Goal: Use online tool/utility: Utilize a website feature to perform a specific function

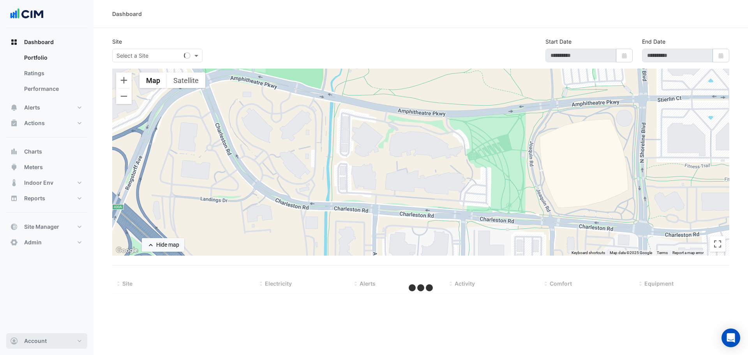
click at [35, 340] on span "Account" at bounding box center [35, 341] width 23 height 8
click at [37, 321] on link "Sign Out" at bounding box center [47, 321] width 74 height 16
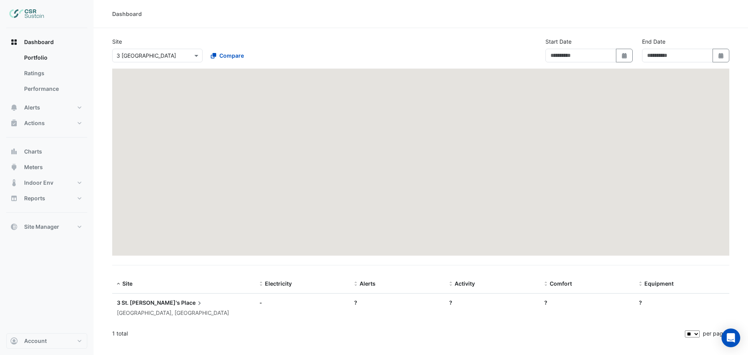
type input "**********"
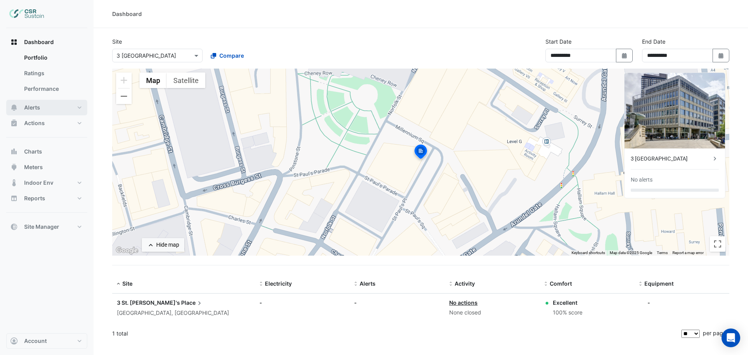
click at [37, 107] on span "Alerts" at bounding box center [32, 108] width 16 height 8
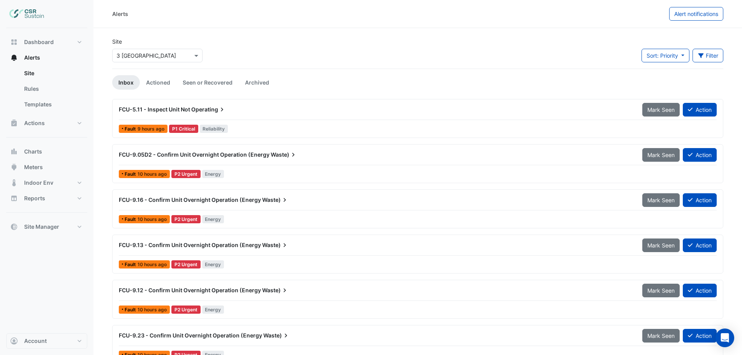
click at [195, 157] on span "FCU-9.05D2 - Confirm Unit Overnight Operation (Energy" at bounding box center [194, 154] width 151 height 7
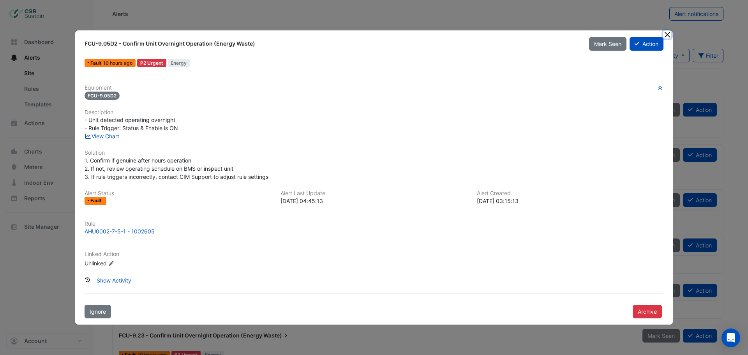
click at [669, 34] on button "Close" at bounding box center [667, 34] width 8 height 8
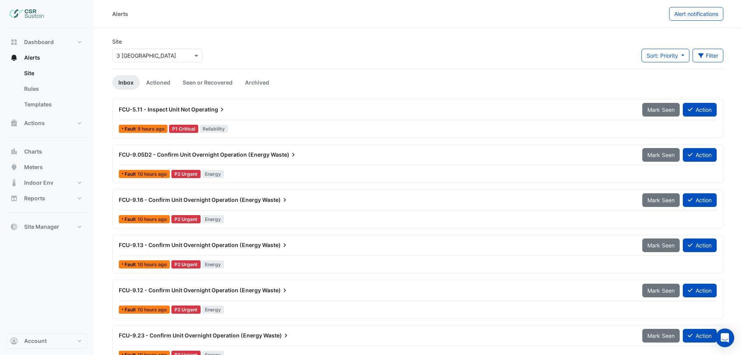
click at [151, 52] on input "text" at bounding box center [149, 56] width 66 height 8
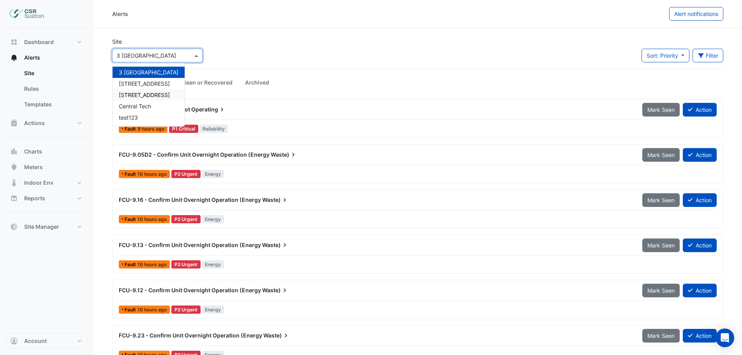
click at [139, 94] on span "[STREET_ADDRESS]" at bounding box center [144, 95] width 51 height 7
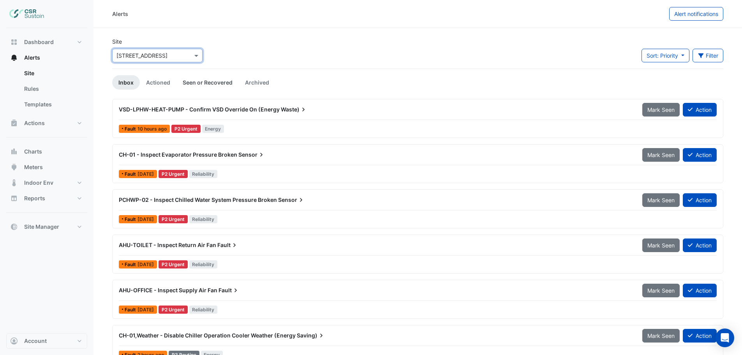
click at [161, 83] on link "Actioned" at bounding box center [158, 82] width 37 height 14
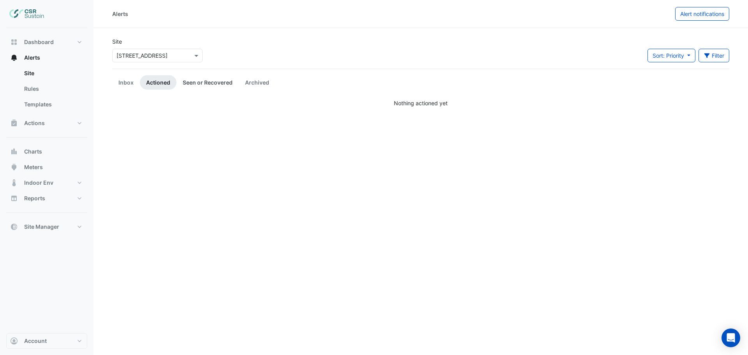
click at [213, 79] on link "Seen or Recovered" at bounding box center [207, 82] width 62 height 14
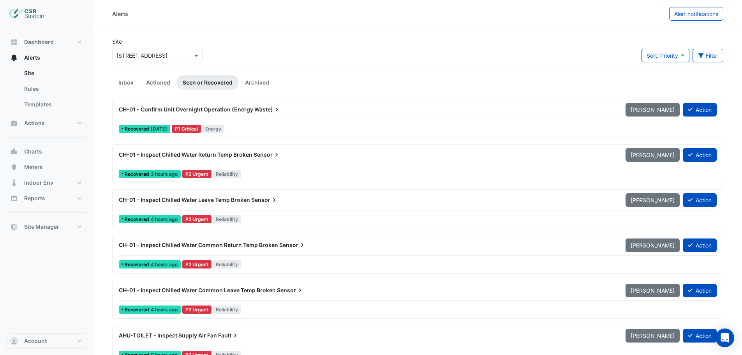
click at [175, 113] on div "CH-01 - Confirm Unit Overnight Operation (Energy Waste)" at bounding box center [367, 109] width 507 height 14
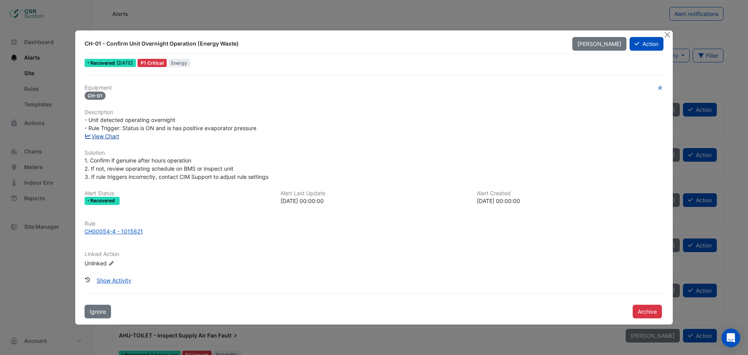
click at [101, 137] on link "View Chart" at bounding box center [102, 136] width 35 height 7
click at [667, 35] on button "Close" at bounding box center [667, 34] width 8 height 8
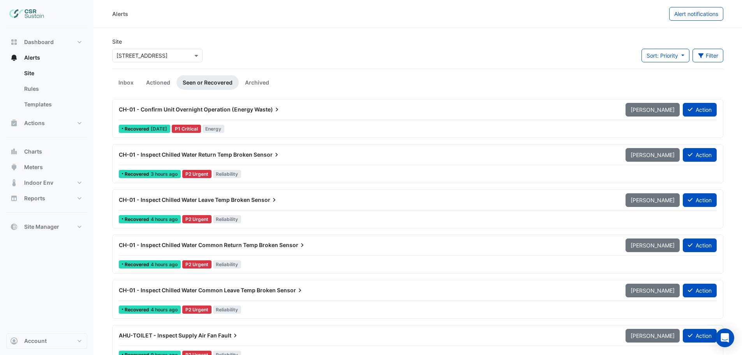
click at [162, 56] on input "text" at bounding box center [149, 56] width 66 height 8
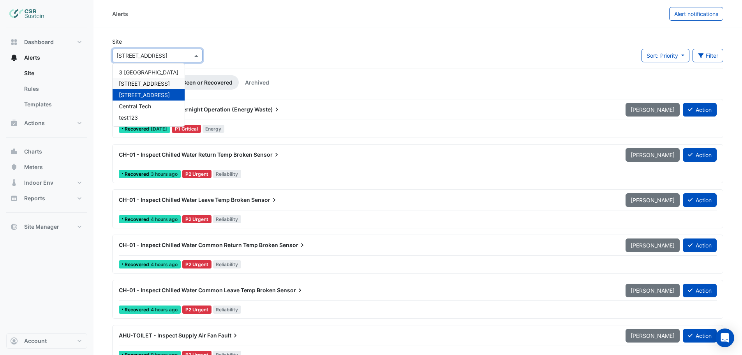
click at [140, 81] on span "[STREET_ADDRESS]" at bounding box center [144, 83] width 51 height 7
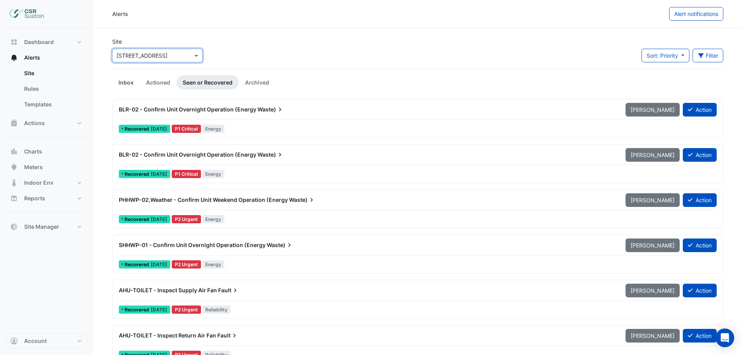
click at [125, 81] on link "Inbox" at bounding box center [126, 82] width 28 height 14
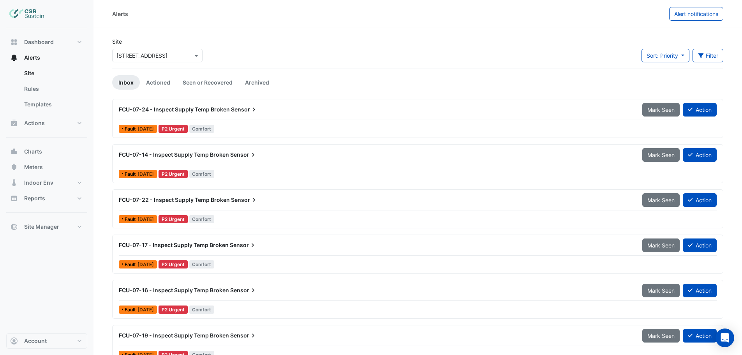
click at [170, 201] on span "FCU-07-22 - Inspect Supply Temp Broken" at bounding box center [174, 199] width 111 height 7
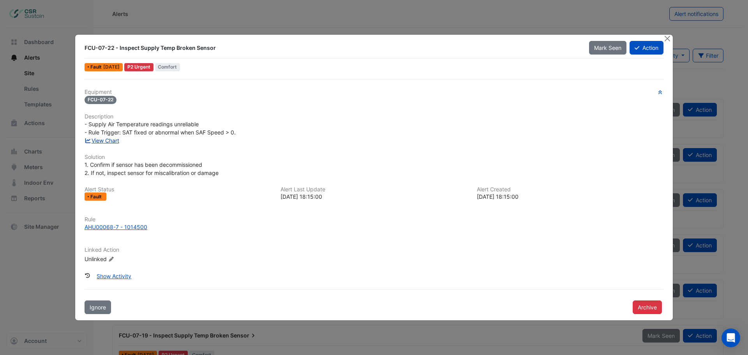
click at [108, 141] on link "View Chart" at bounding box center [102, 140] width 35 height 7
click at [668, 37] on button "Close" at bounding box center [667, 39] width 8 height 8
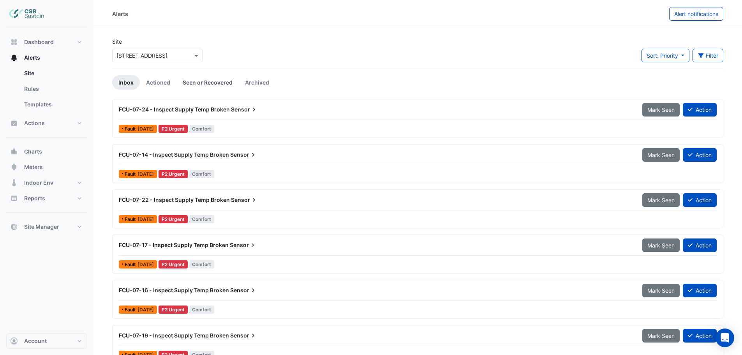
click at [202, 80] on link "Seen or Recovered" at bounding box center [207, 82] width 62 height 14
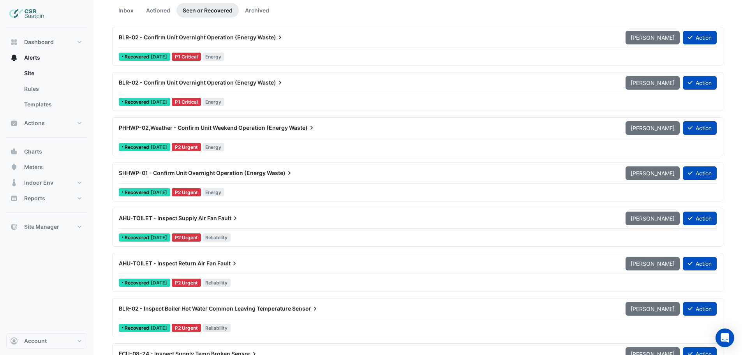
scroll to position [78, 0]
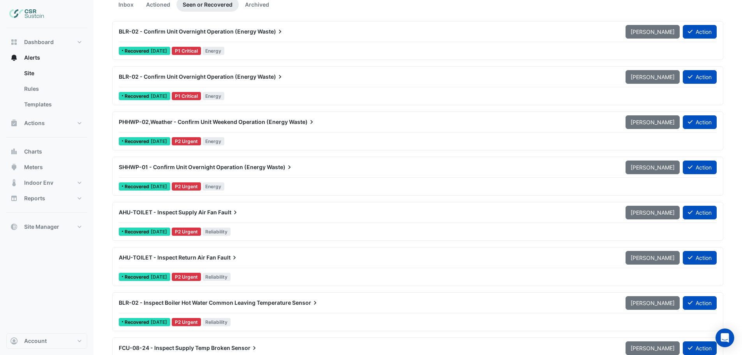
click at [202, 74] on span "BLR-02 - Confirm Unit Overnight Operation (Energy" at bounding box center [188, 76] width 138 height 7
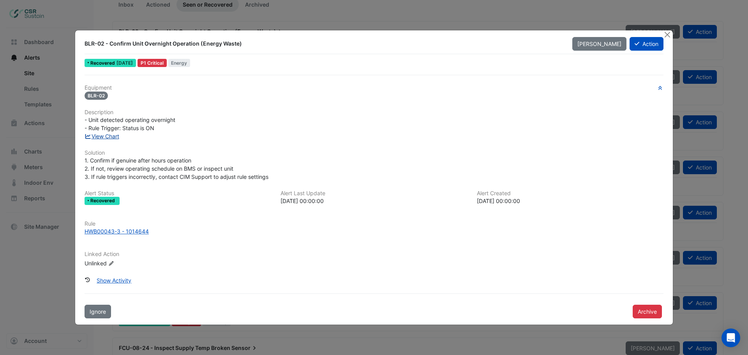
click at [111, 136] on link "View Chart" at bounding box center [102, 136] width 35 height 7
click at [667, 37] on button "Close" at bounding box center [667, 34] width 8 height 8
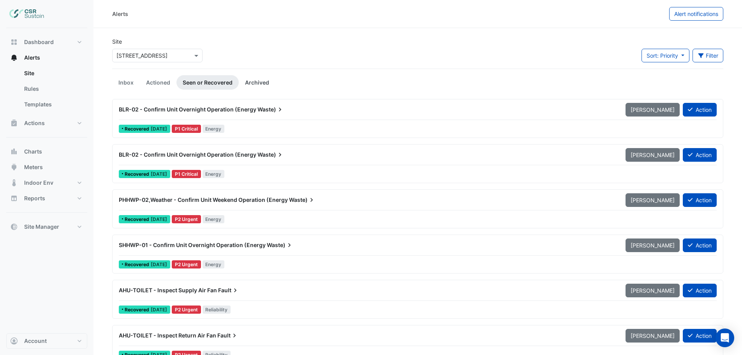
click at [265, 81] on link "Archived" at bounding box center [257, 82] width 37 height 14
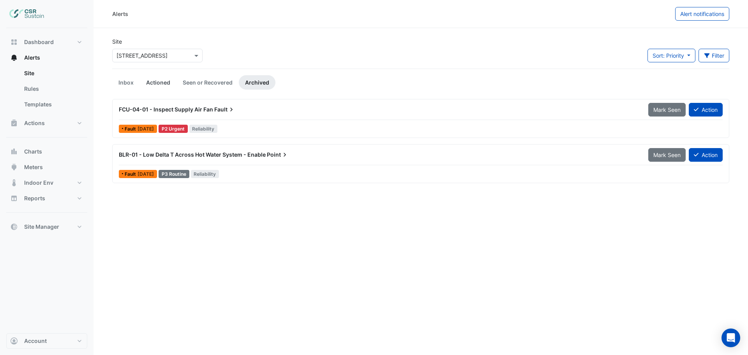
click at [160, 86] on link "Actioned" at bounding box center [158, 82] width 37 height 14
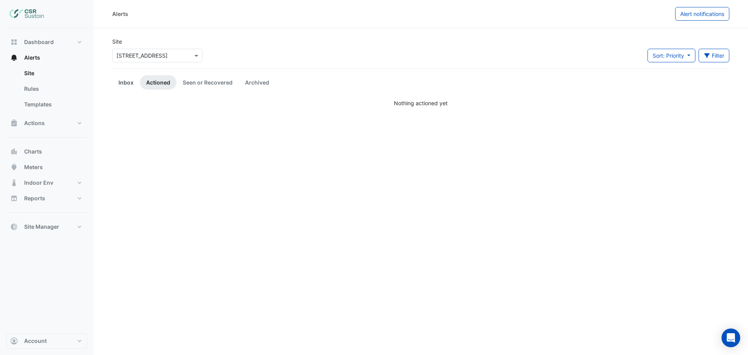
click at [125, 80] on link "Inbox" at bounding box center [126, 82] width 28 height 14
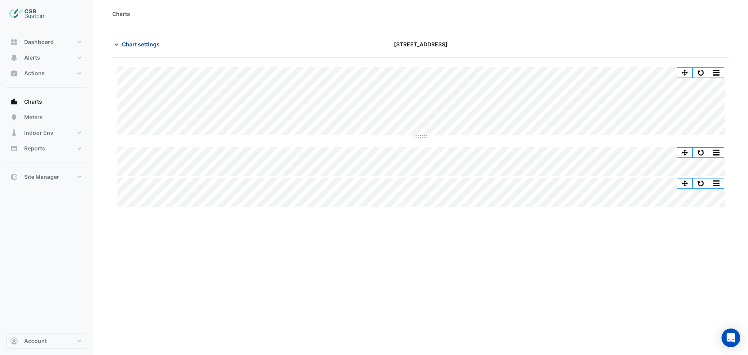
click at [137, 44] on span "Chart settings" at bounding box center [141, 44] width 38 height 8
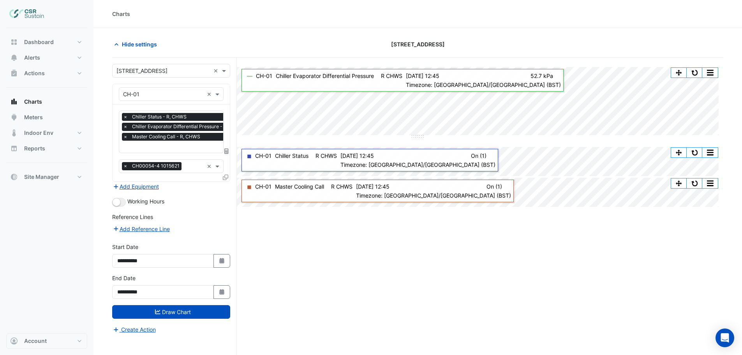
click at [228, 175] on icon at bounding box center [225, 177] width 5 height 5
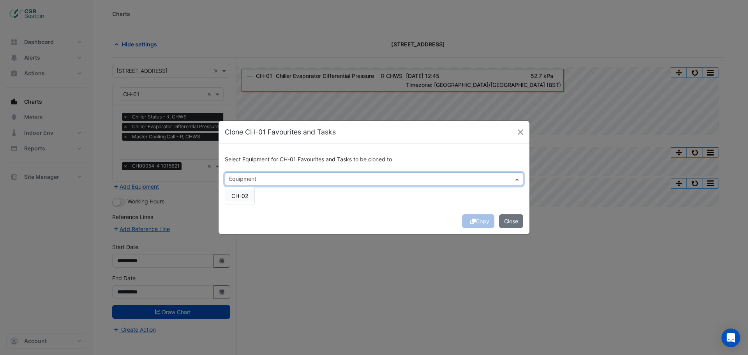
click at [241, 179] on input "text" at bounding box center [369, 180] width 281 height 8
click at [244, 192] on span "CH-02" at bounding box center [239, 195] width 17 height 7
click at [479, 222] on button "Copy" at bounding box center [478, 221] width 32 height 14
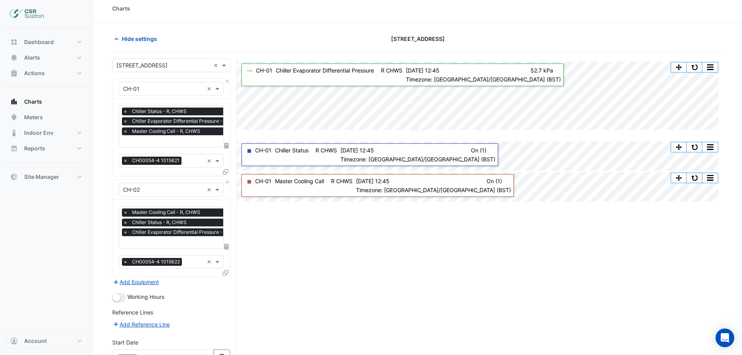
scroll to position [85, 0]
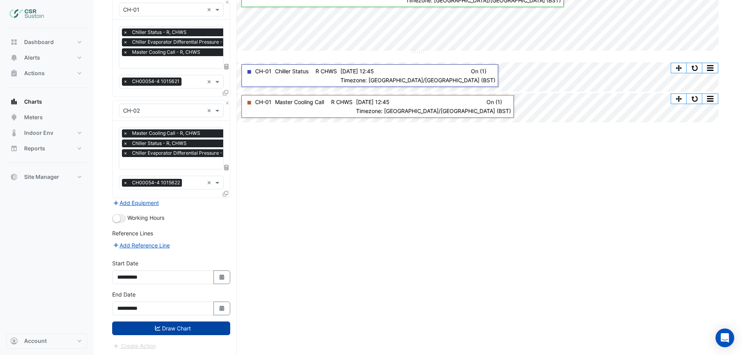
click at [189, 328] on button "Draw Chart" at bounding box center [171, 328] width 118 height 14
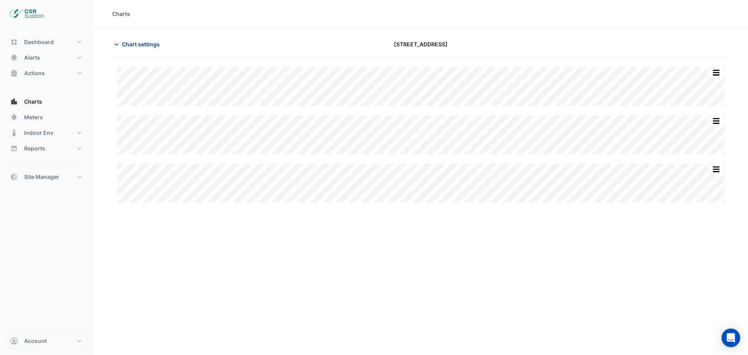
click at [125, 37] on section "Chart settings [STREET_ADDRESS] Split All Split None Print Save as JPEG Save as…" at bounding box center [421, 120] width 655 height 184
click at [139, 41] on span "Chart settings" at bounding box center [141, 44] width 38 height 8
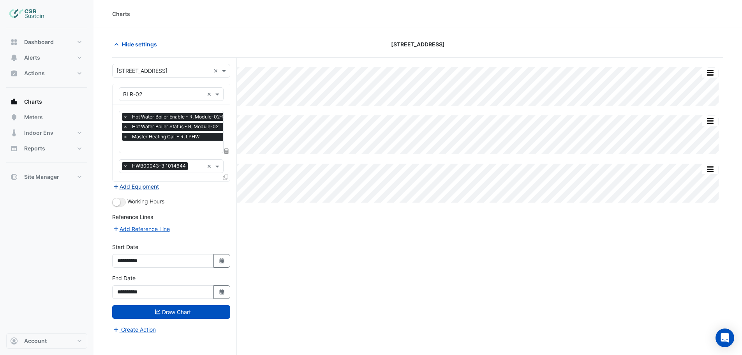
click at [130, 185] on button "Add Equipment" at bounding box center [135, 186] width 47 height 9
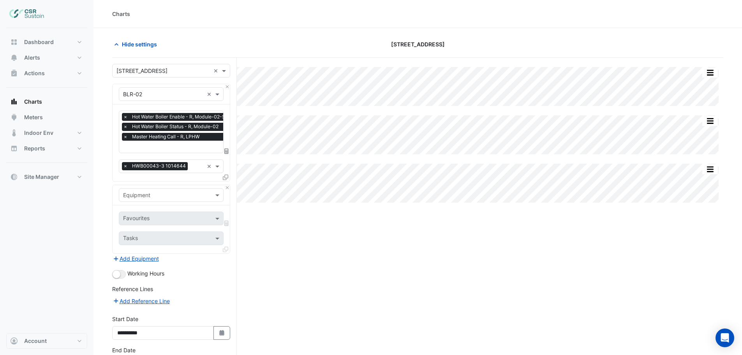
click at [133, 196] on input "text" at bounding box center [163, 195] width 81 height 8
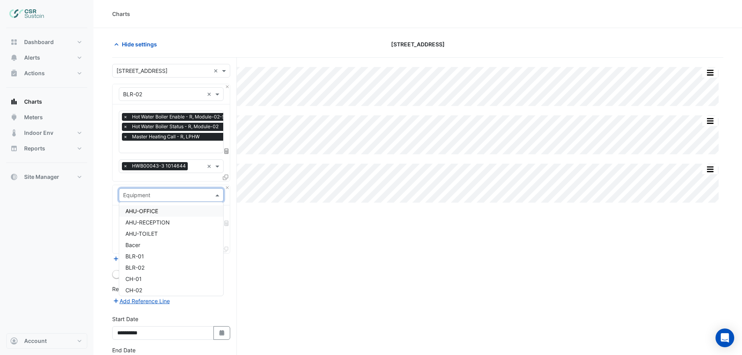
click at [145, 208] on span "AHU-OFFICE" at bounding box center [141, 211] width 33 height 7
click at [145, 218] on input "text" at bounding box center [162, 219] width 79 height 8
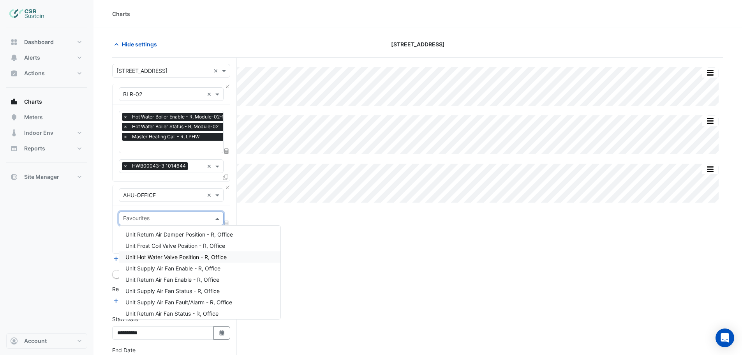
click at [158, 254] on span "Unit Hot Water Valve Position - R, Office" at bounding box center [175, 257] width 101 height 7
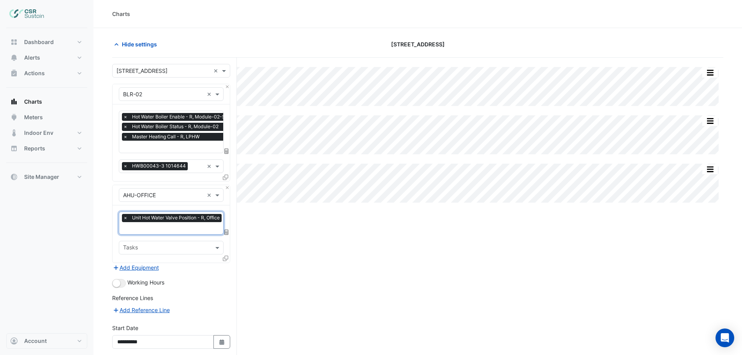
click at [153, 222] on div "Favourites × Unit Hot Water Valve Position - R, Office" at bounding box center [171, 223] width 104 height 22
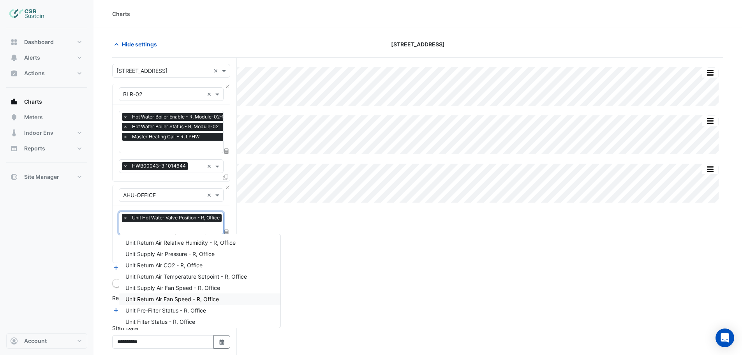
scroll to position [134, 0]
click at [174, 245] on span "Unit Return Air Temperature - R, Office" at bounding box center [174, 245] width 99 height 7
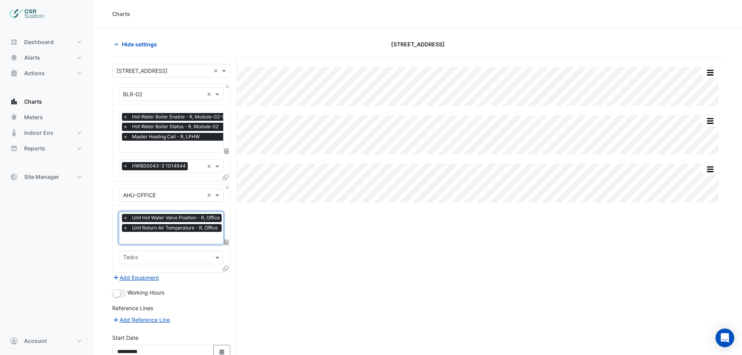
click at [163, 235] on input "text" at bounding box center [173, 239] width 101 height 8
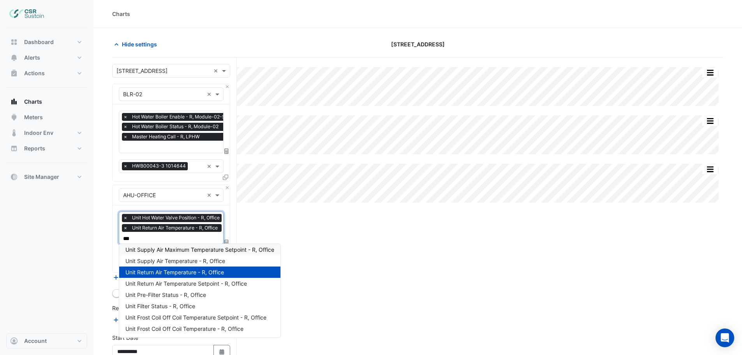
scroll to position [0, 0]
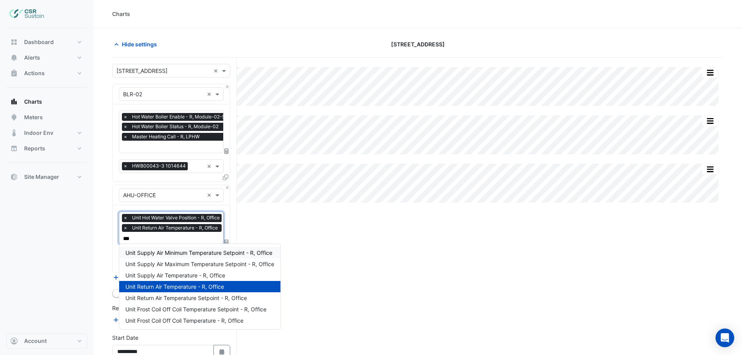
type input "****"
click at [166, 274] on span "Unit Supply Air Temperature - R, Office" at bounding box center [175, 275] width 100 height 7
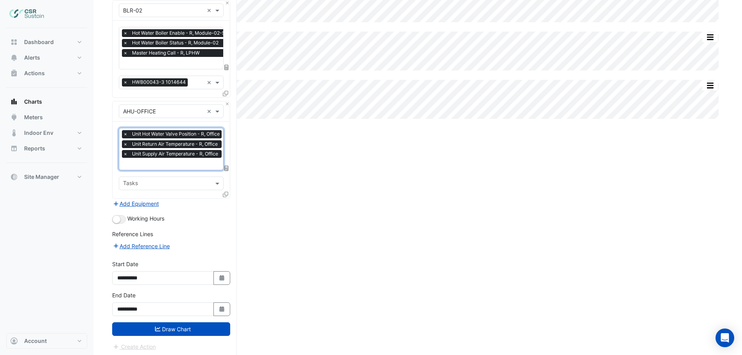
scroll to position [85, 0]
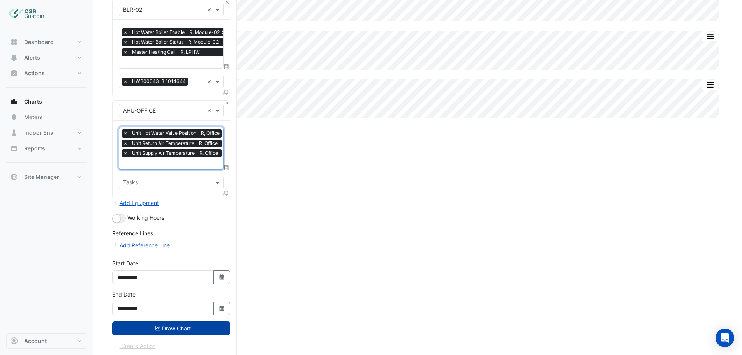
click at [198, 324] on button "Draw Chart" at bounding box center [171, 328] width 118 height 14
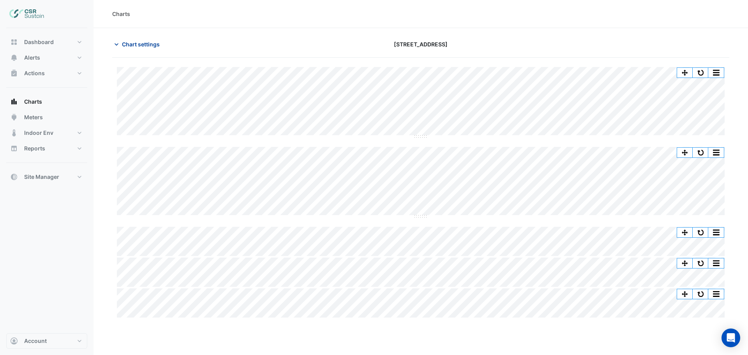
click at [139, 43] on span "Chart settings" at bounding box center [141, 44] width 38 height 8
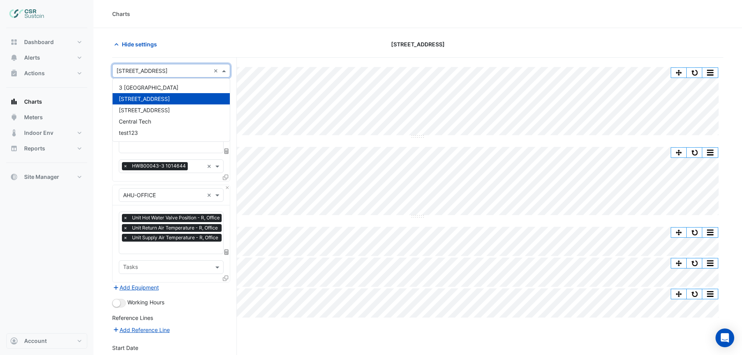
click at [165, 72] on input "text" at bounding box center [163, 71] width 94 height 8
click at [134, 109] on span "[STREET_ADDRESS]" at bounding box center [144, 110] width 51 height 7
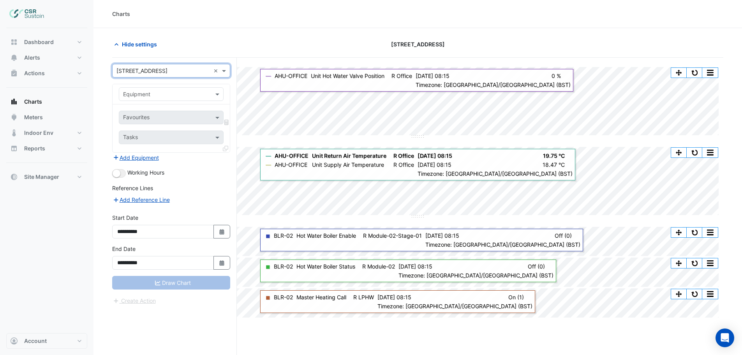
click at [159, 92] on input "text" at bounding box center [163, 94] width 81 height 8
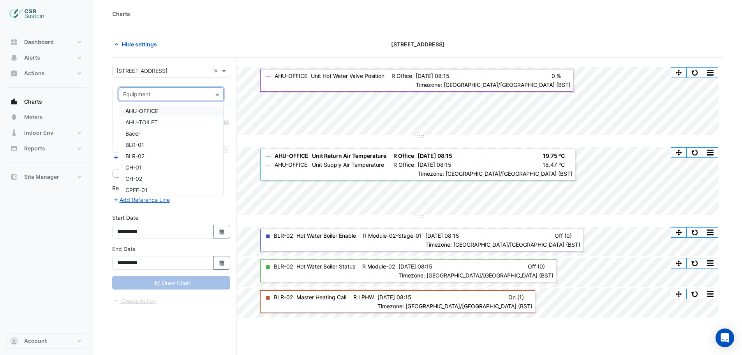
click at [152, 112] on span "AHU-OFFICE" at bounding box center [141, 111] width 33 height 7
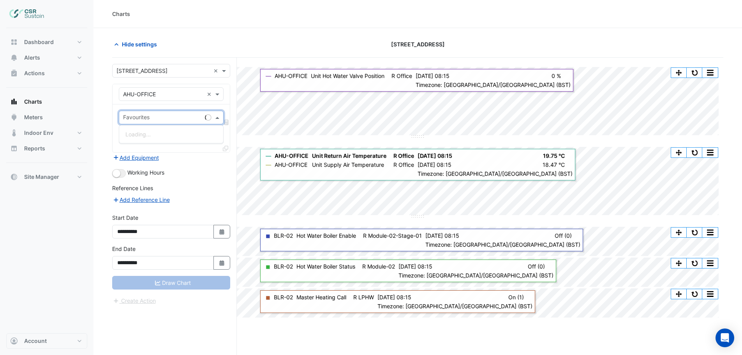
click at [152, 122] on input "text" at bounding box center [162, 118] width 79 height 8
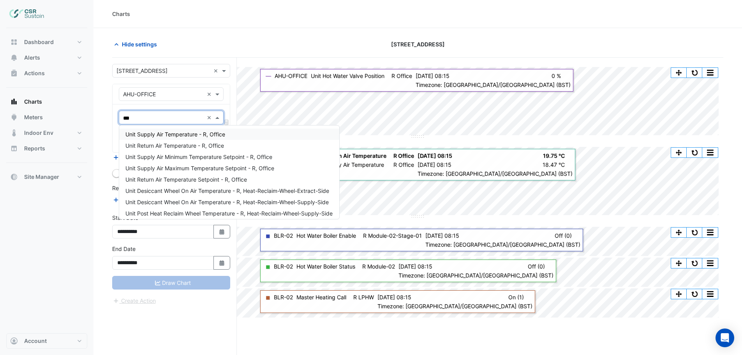
type input "****"
click at [161, 134] on span "Unit Supply Air Temperature - R, Office" at bounding box center [175, 134] width 100 height 7
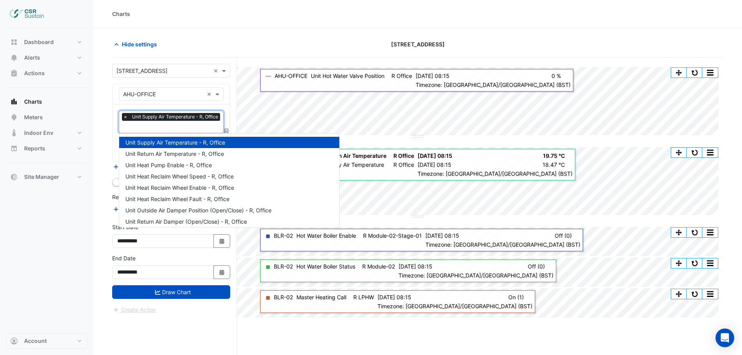
click at [160, 127] on input "text" at bounding box center [172, 128] width 99 height 8
click at [159, 153] on span "Unit Return Air Temperature - R, Office" at bounding box center [174, 153] width 99 height 7
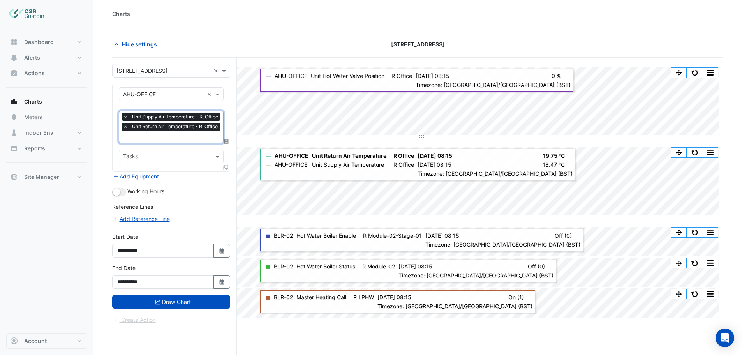
click at [158, 134] on input "text" at bounding box center [172, 138] width 99 height 8
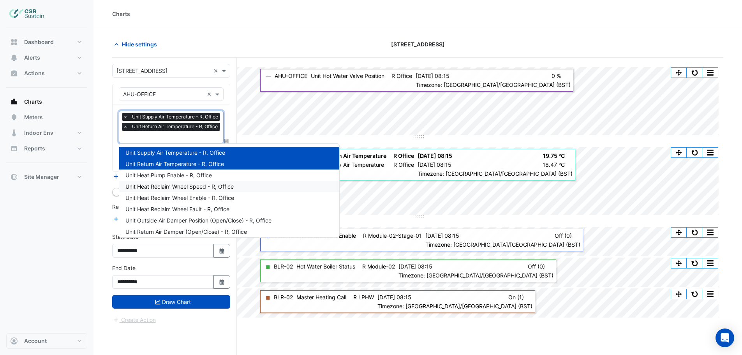
click at [164, 185] on span "Unit Heat Reclaim Wheel Speed - R, Office" at bounding box center [179, 186] width 108 height 7
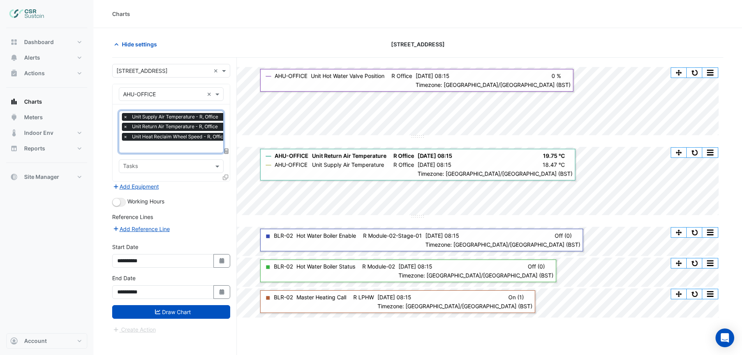
click at [168, 145] on input "text" at bounding box center [176, 147] width 107 height 8
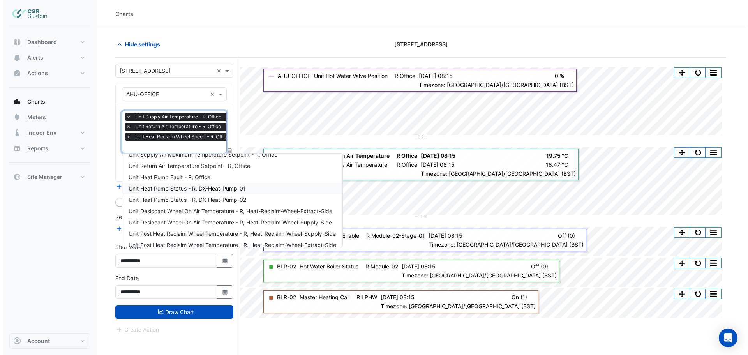
scroll to position [240, 0]
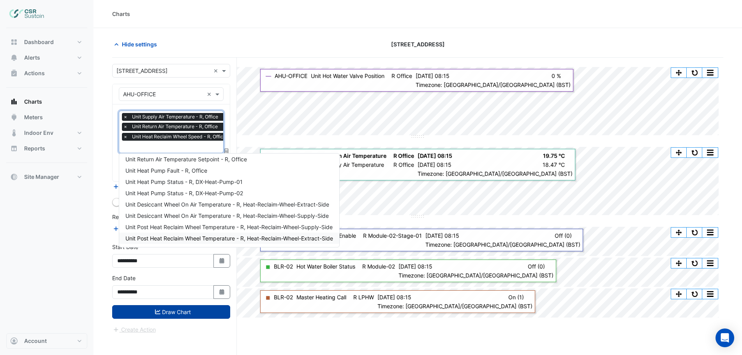
click at [181, 311] on button "Draw Chart" at bounding box center [171, 312] width 118 height 14
